Goal: Check status: Check status

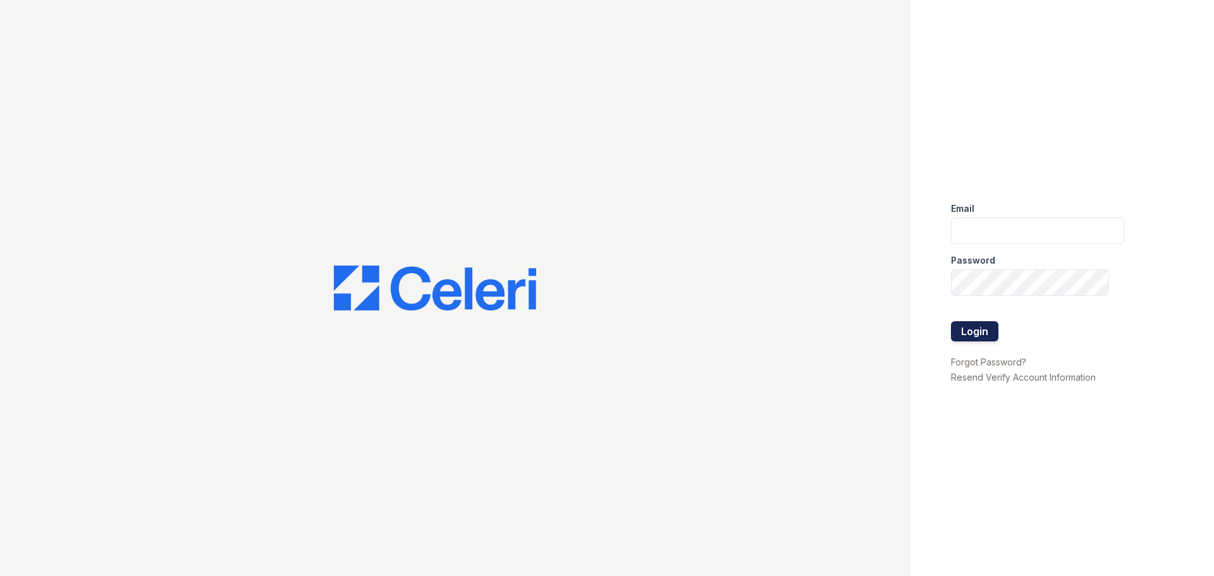
type input "bshepard@trinity-pm.com"
click at [979, 335] on button "Login" at bounding box center [974, 331] width 47 height 20
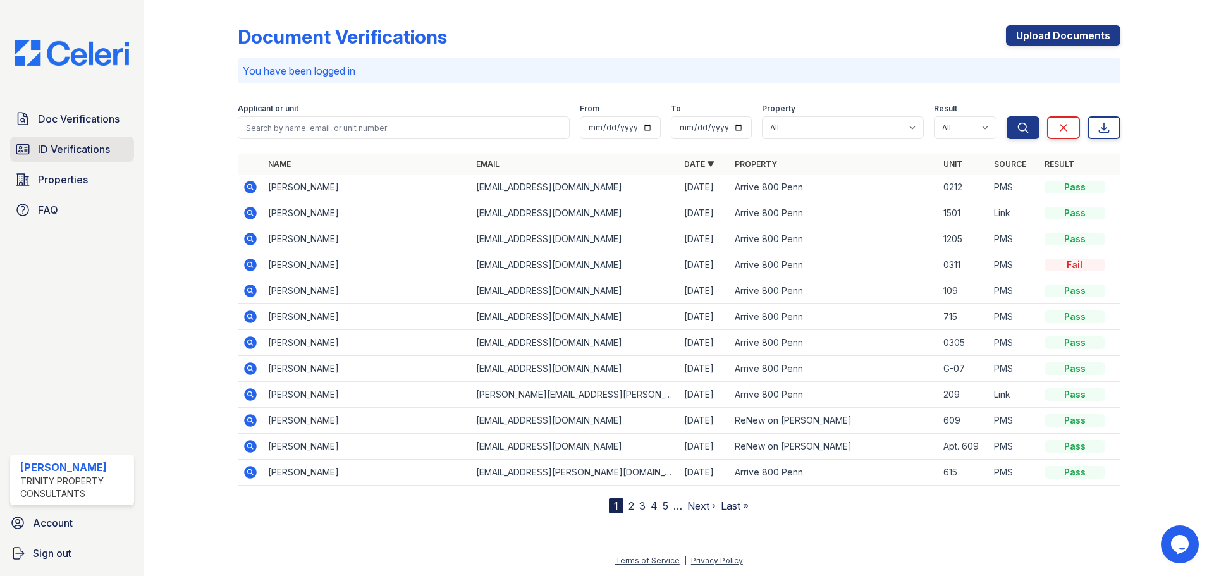
click at [72, 146] on span "ID Verifications" at bounding box center [74, 149] width 72 height 15
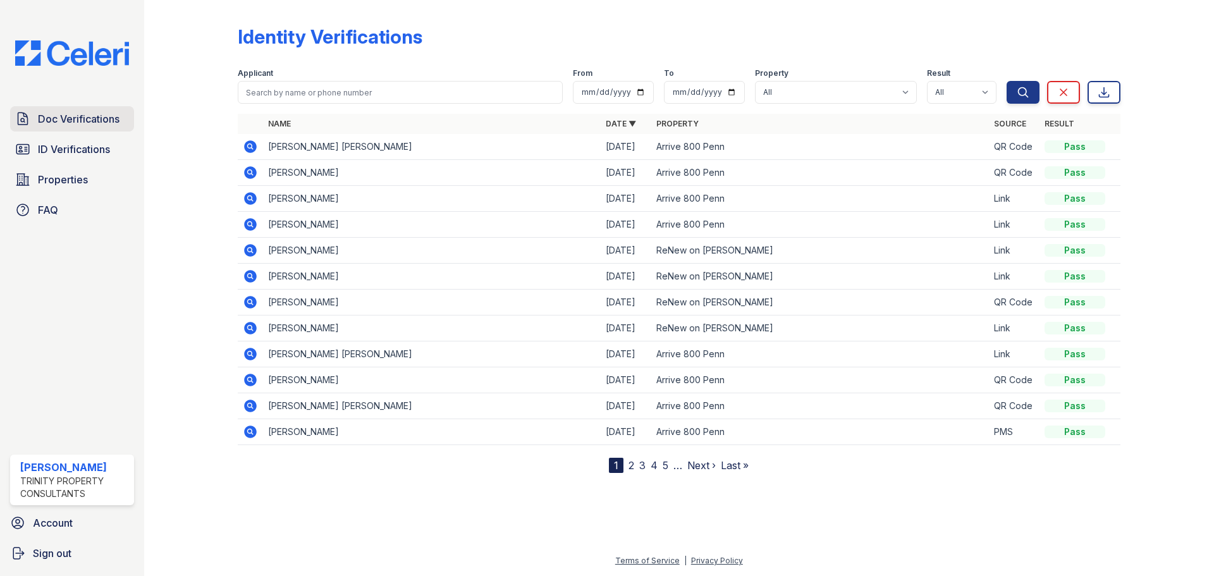
click at [44, 131] on link "Doc Verifications" at bounding box center [72, 118] width 124 height 25
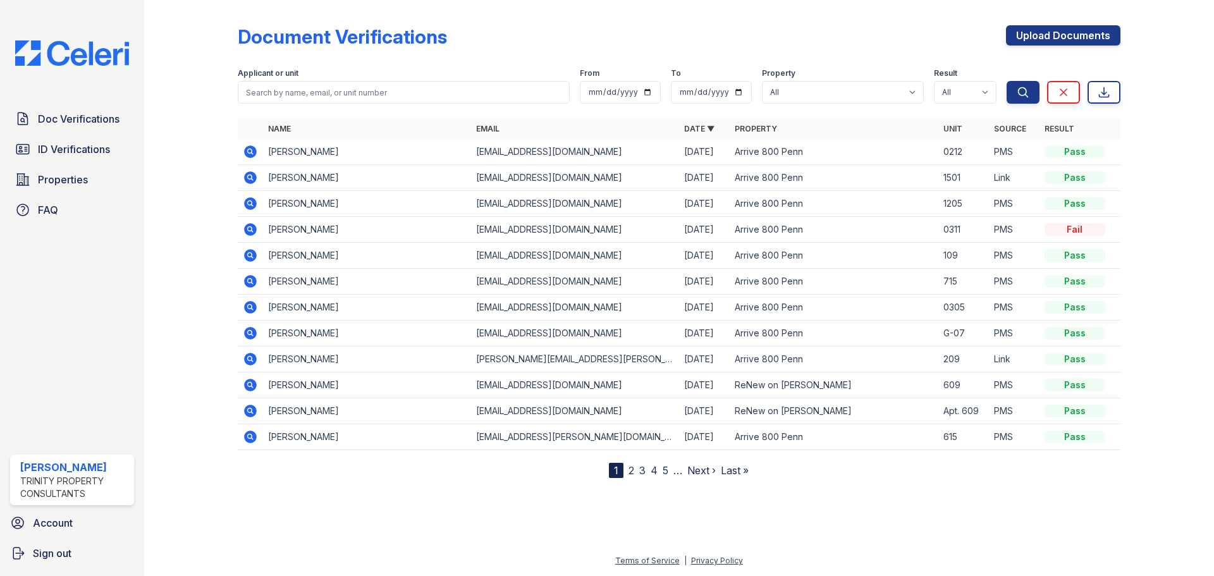
click at [248, 409] on icon at bounding box center [250, 410] width 15 height 15
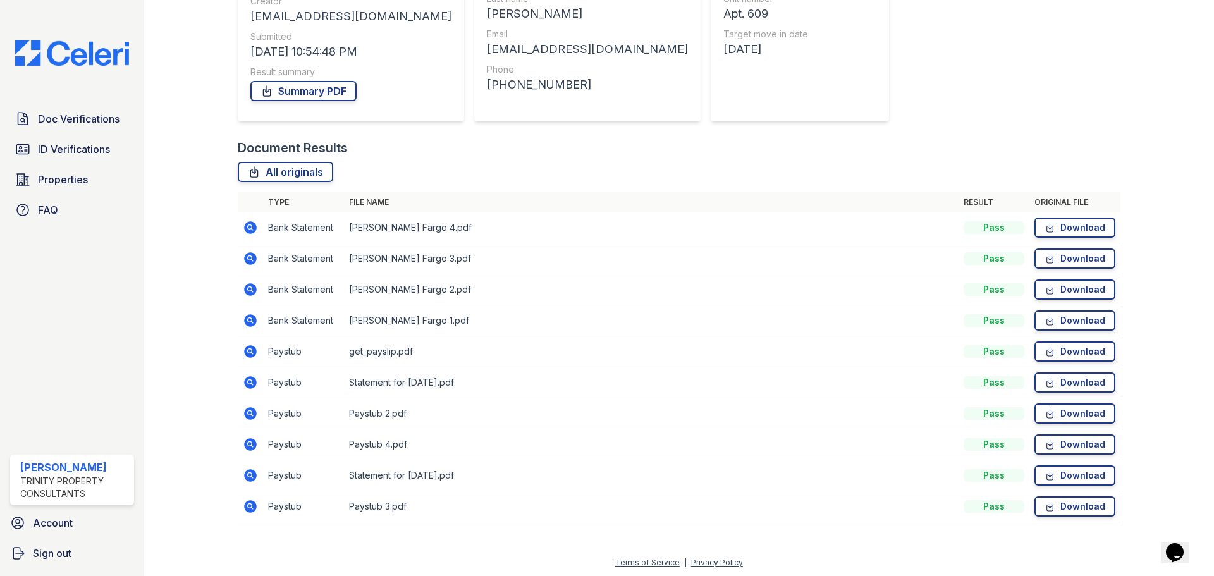
scroll to position [174, 0]
click at [250, 381] on icon at bounding box center [249, 379] width 3 height 3
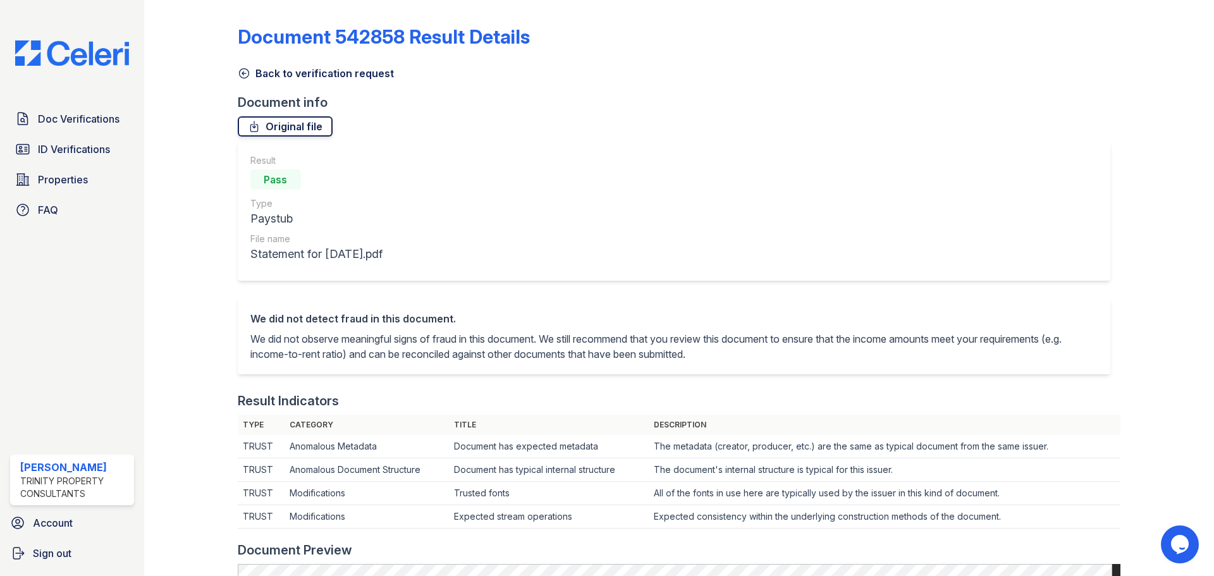
click at [266, 131] on link "Original file" at bounding box center [285, 126] width 95 height 20
click at [245, 75] on icon at bounding box center [244, 73] width 13 height 13
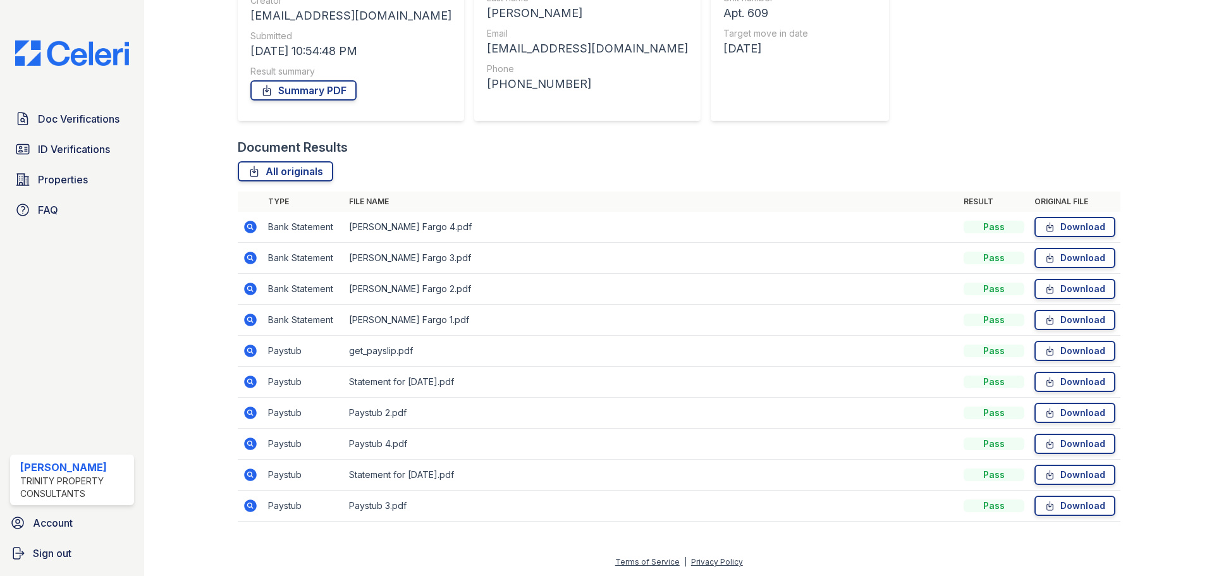
scroll to position [174, 0]
click at [247, 475] on icon at bounding box center [250, 473] width 13 height 13
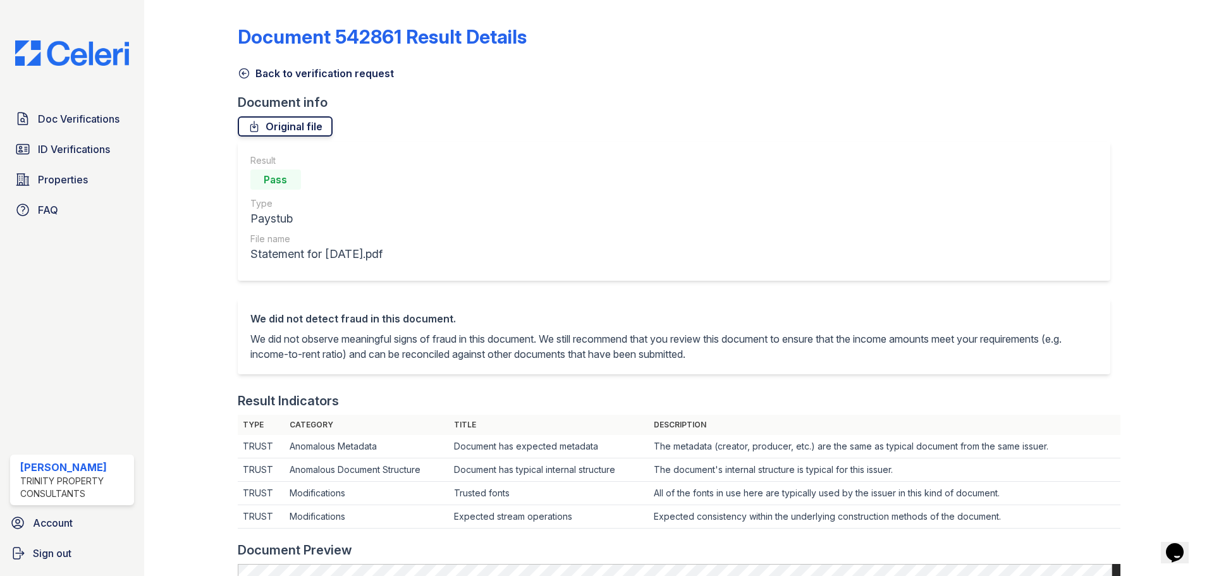
click at [275, 132] on link "Original file" at bounding box center [285, 126] width 95 height 20
click at [249, 75] on icon at bounding box center [244, 73] width 13 height 13
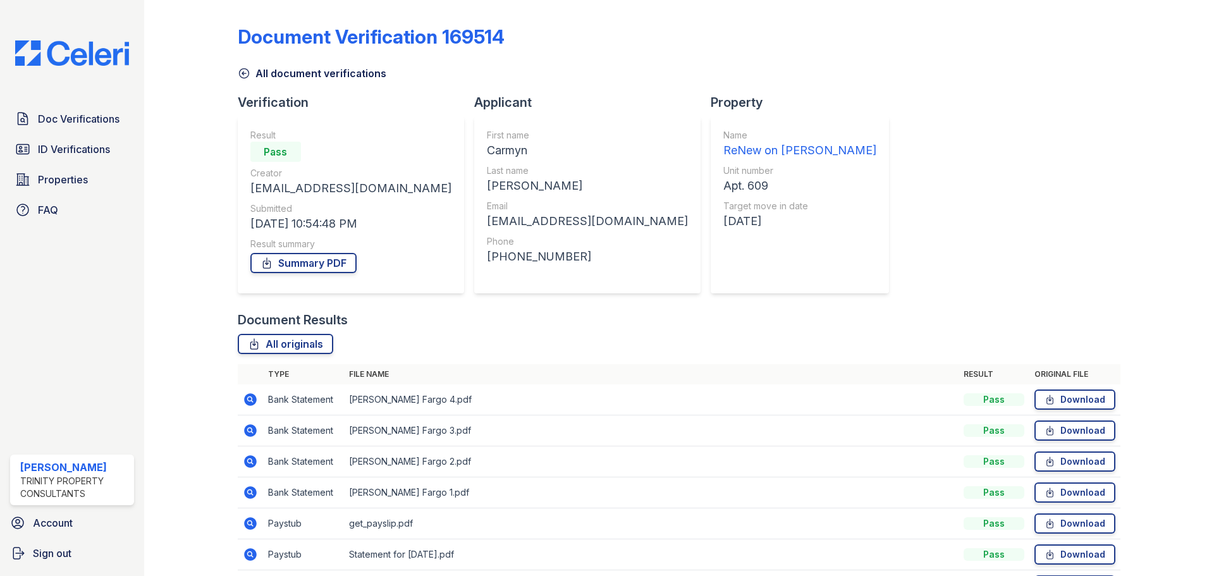
click at [242, 75] on icon at bounding box center [244, 73] width 13 height 13
